Goal: Task Accomplishment & Management: Manage account settings

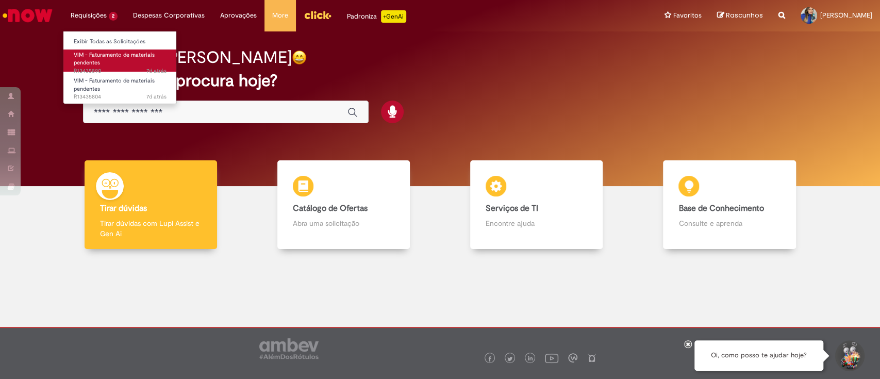
click at [101, 63] on link "VIM - Faturamento de materiais pendentes 7d atrás 7 dias atrás R13435890" at bounding box center [119, 60] width 113 height 22
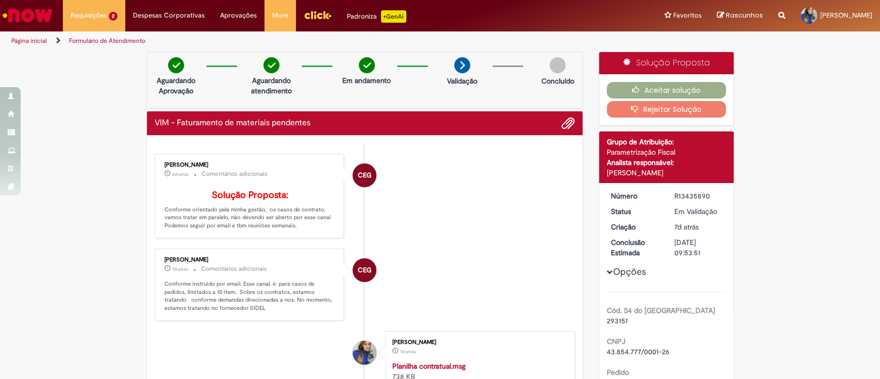
drag, startPoint x: 304, startPoint y: 244, endPoint x: 234, endPoint y: 240, distance: 70.7
click at [234, 230] on p "Solução Proposta: Conforme orientado pela minha gestão, os casos de contrato, v…" at bounding box center [250, 210] width 172 height 40
click at [207, 230] on p "Solução Proposta: Conforme orientado pela minha gestão, os casos de contrato, v…" at bounding box center [250, 210] width 172 height 40
drag, startPoint x: 160, startPoint y: 222, endPoint x: 269, endPoint y: 248, distance: 111.8
click at [269, 235] on div "[PERSON_NAME] 6d atrás 6 dias atrás Comentários adicionais Solução Proposta: Co…" at bounding box center [250, 196] width 184 height 78
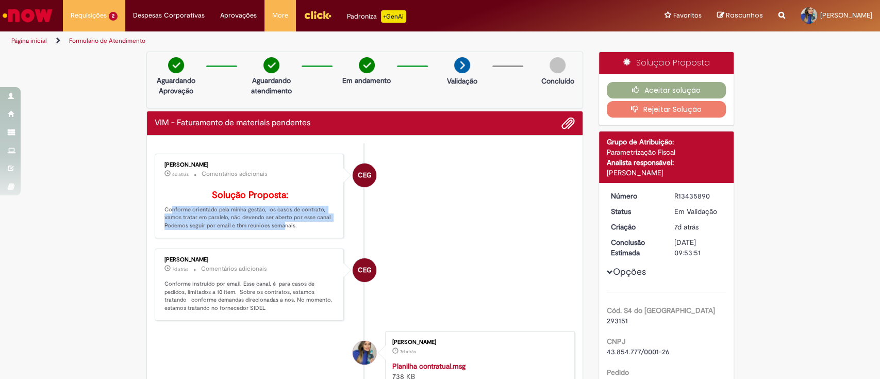
click at [246, 230] on p "Solução Proposta: Conforme orientado pela minha gestão, os casos de contrato, v…" at bounding box center [250, 210] width 172 height 40
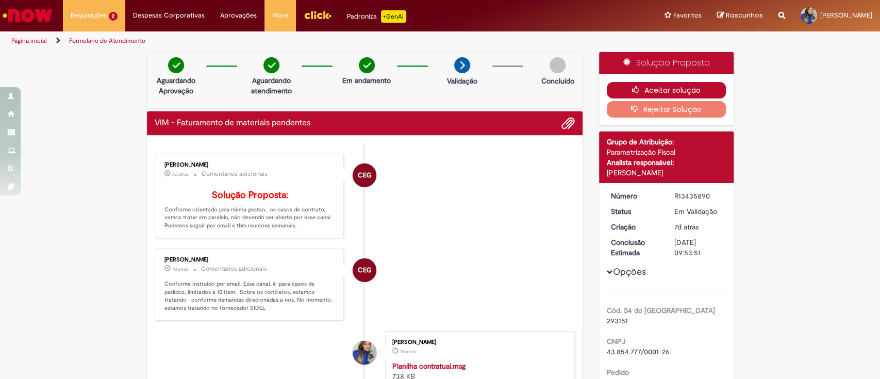
click at [673, 82] on button "Aceitar solução" at bounding box center [666, 90] width 119 height 16
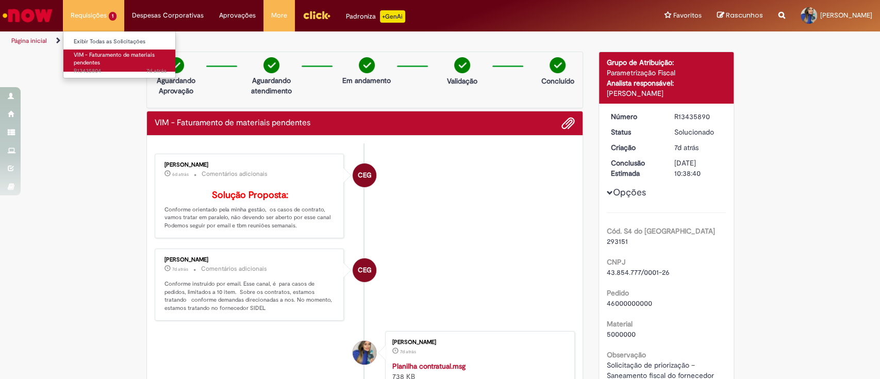
click at [101, 57] on span "VIM - Faturamento de materiais pendentes" at bounding box center [114, 59] width 81 height 16
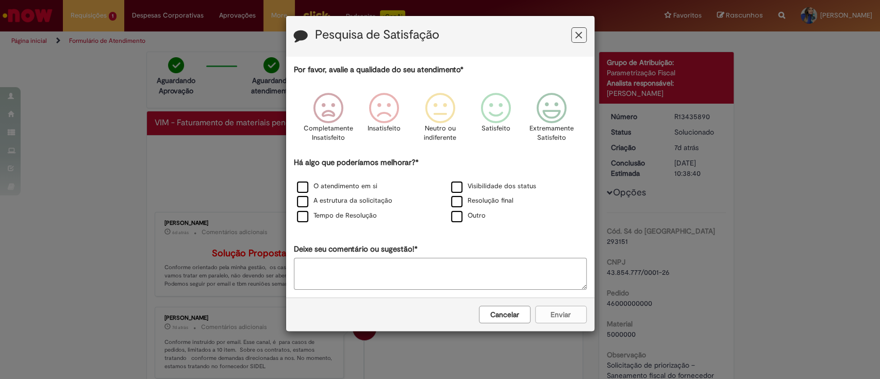
click at [577, 36] on icon "Feedback" at bounding box center [578, 35] width 7 height 11
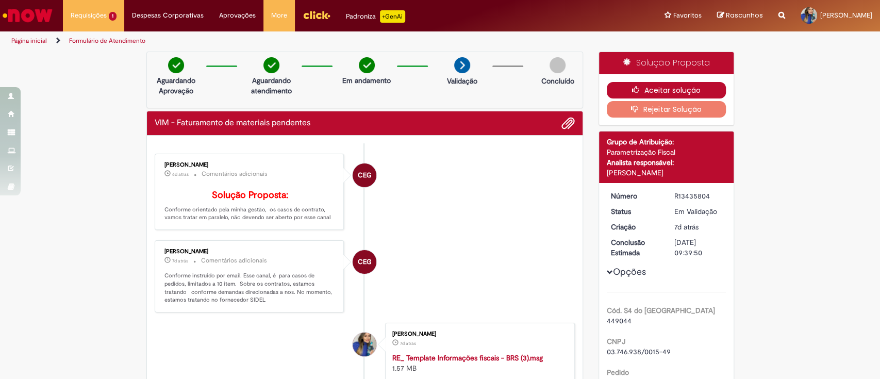
click at [647, 90] on button "Aceitar solução" at bounding box center [666, 90] width 119 height 16
